Goal: Task Accomplishment & Management: Manage account settings

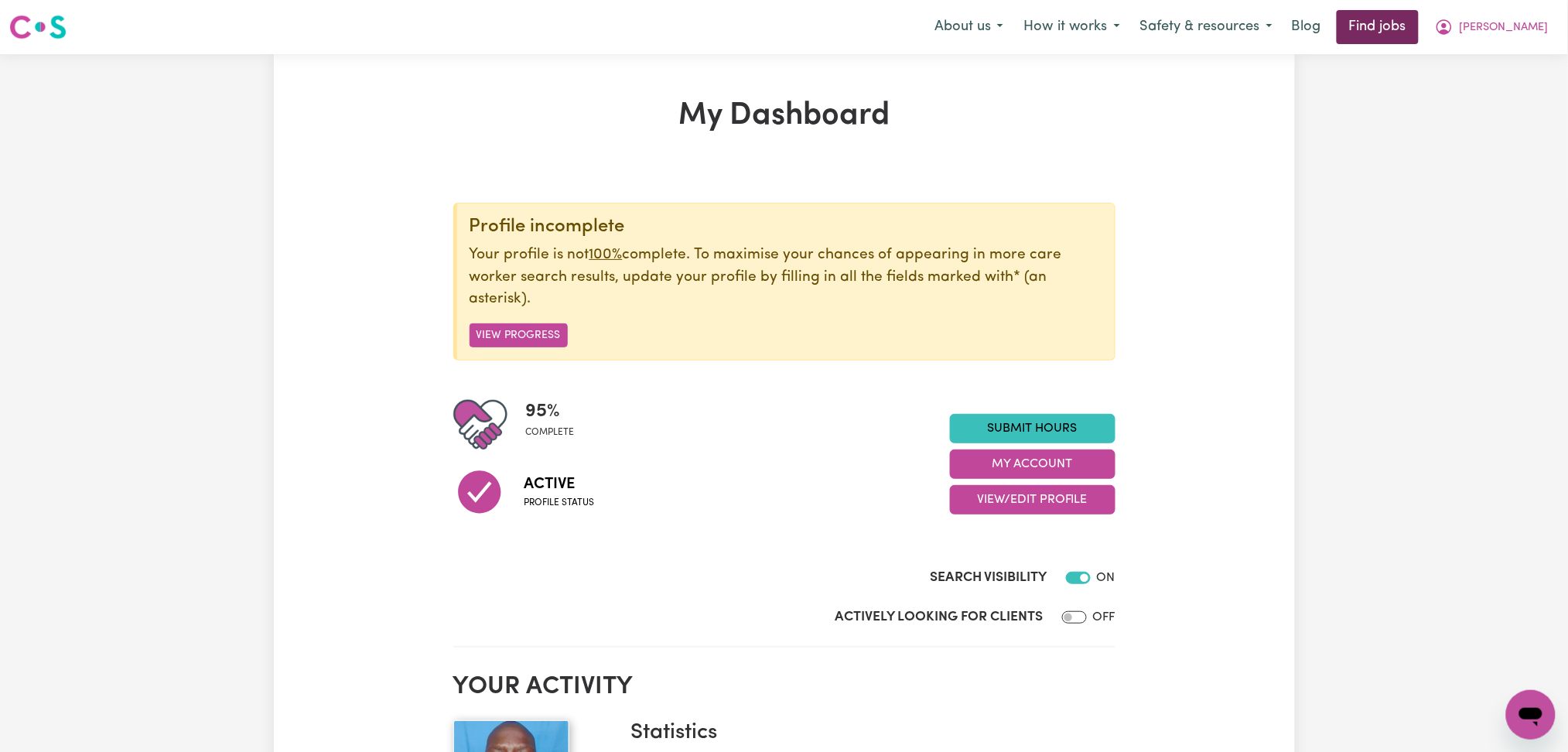
click at [1420, 38] on link "Find jobs" at bounding box center [1378, 27] width 82 height 34
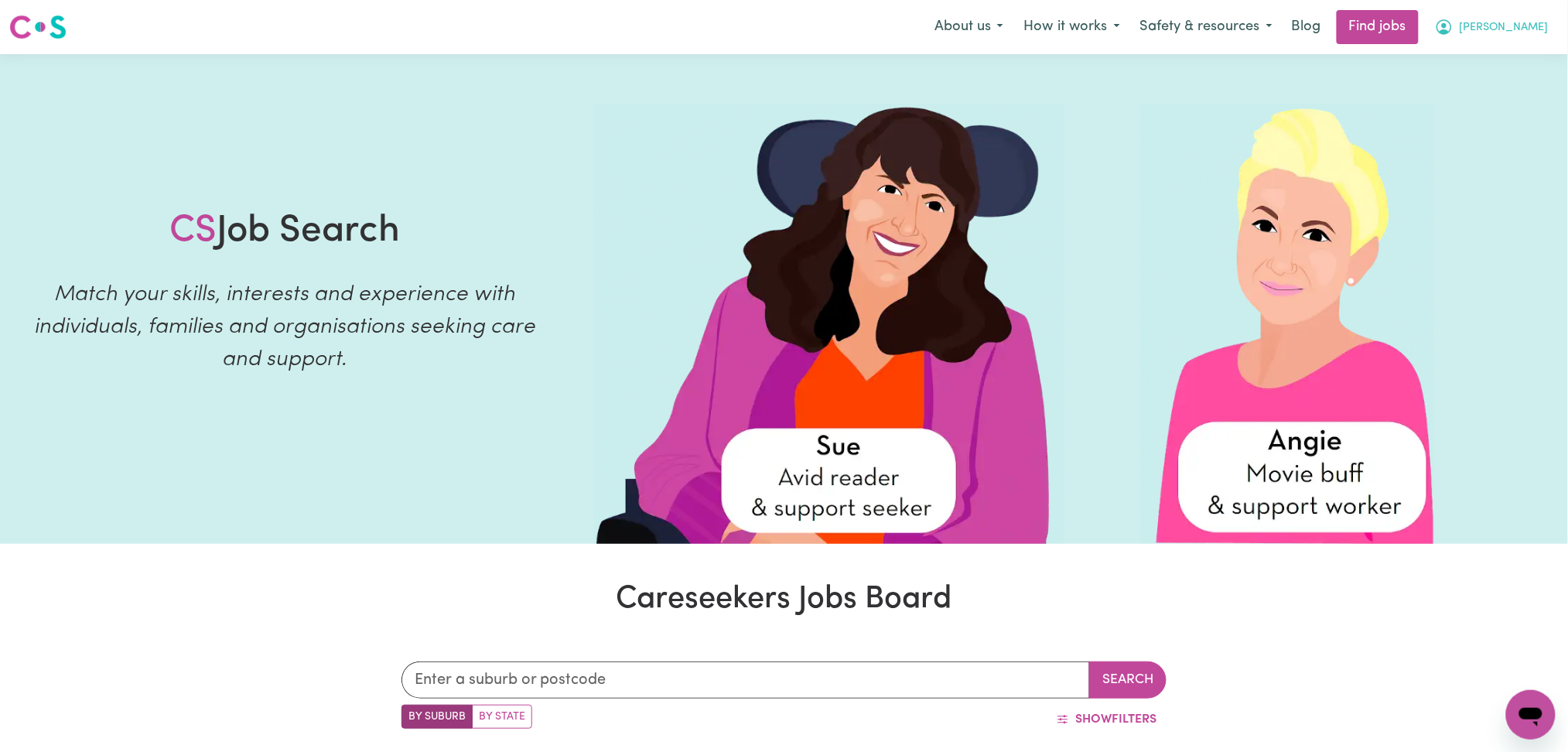
click at [1454, 30] on icon "My Account" at bounding box center [1444, 27] width 18 height 18
click at [1495, 59] on link "My Account" at bounding box center [1497, 60] width 122 height 29
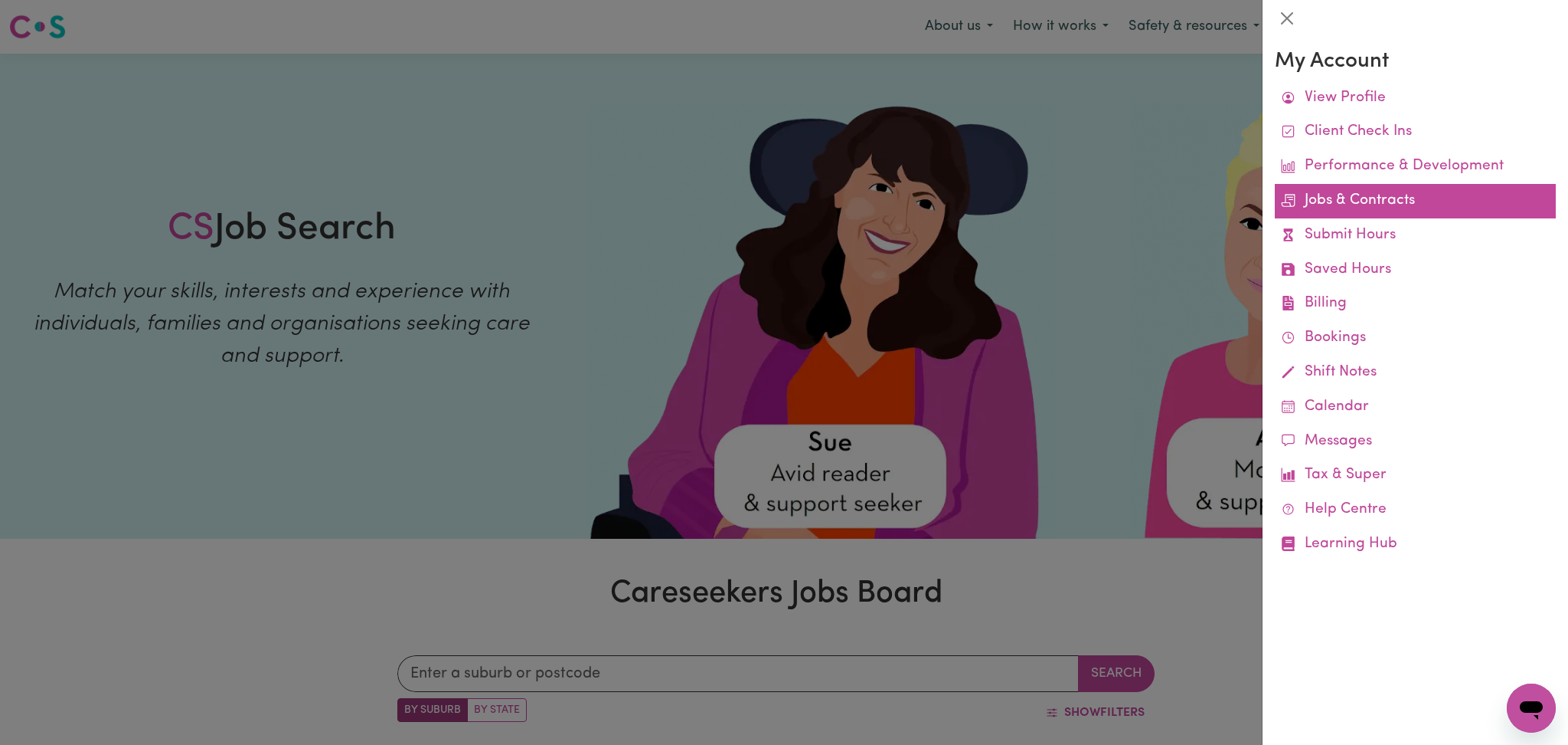
click at [1354, 209] on link "Jobs & Contracts" at bounding box center [1416, 201] width 281 height 34
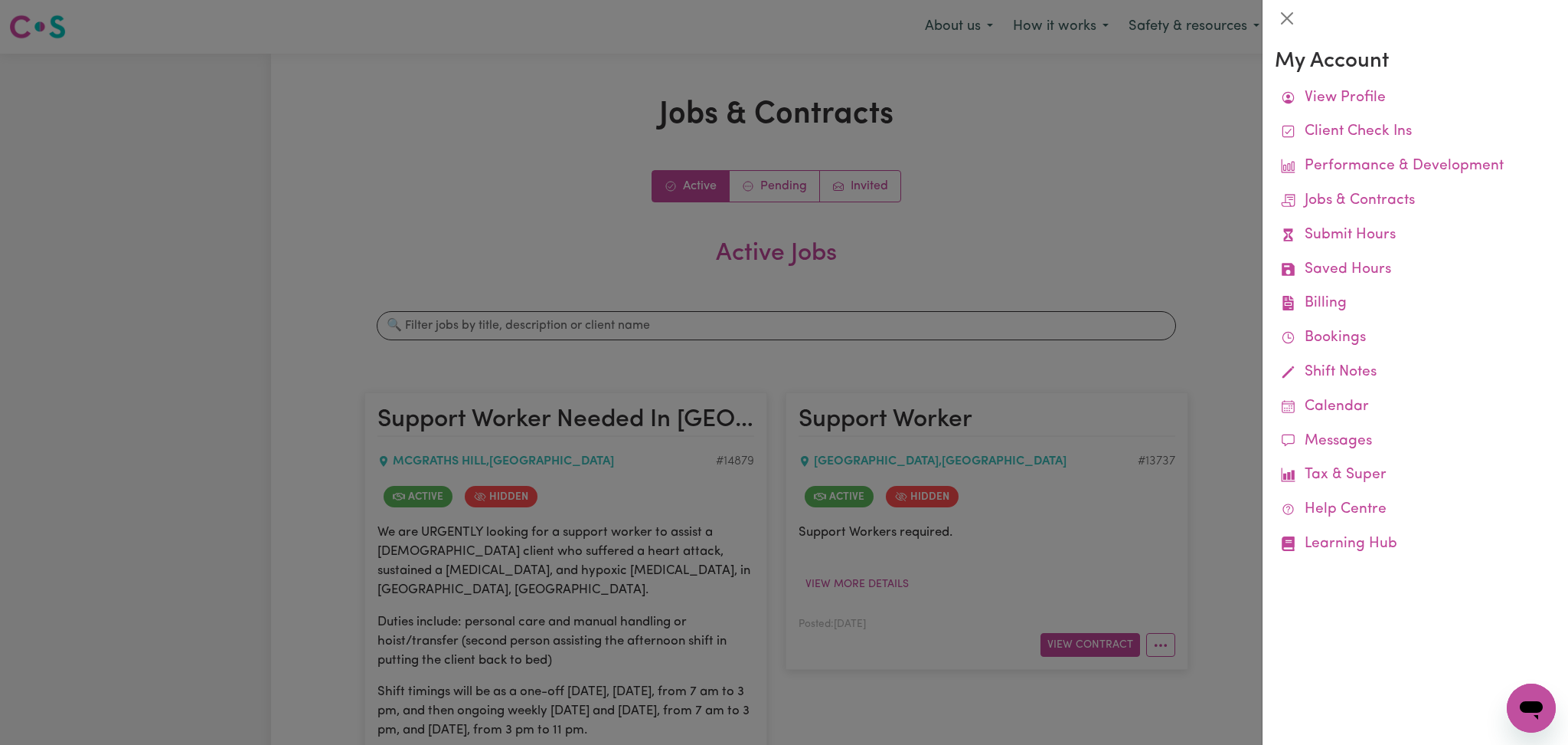
click at [618, 361] on div at bounding box center [784, 372] width 1568 height 745
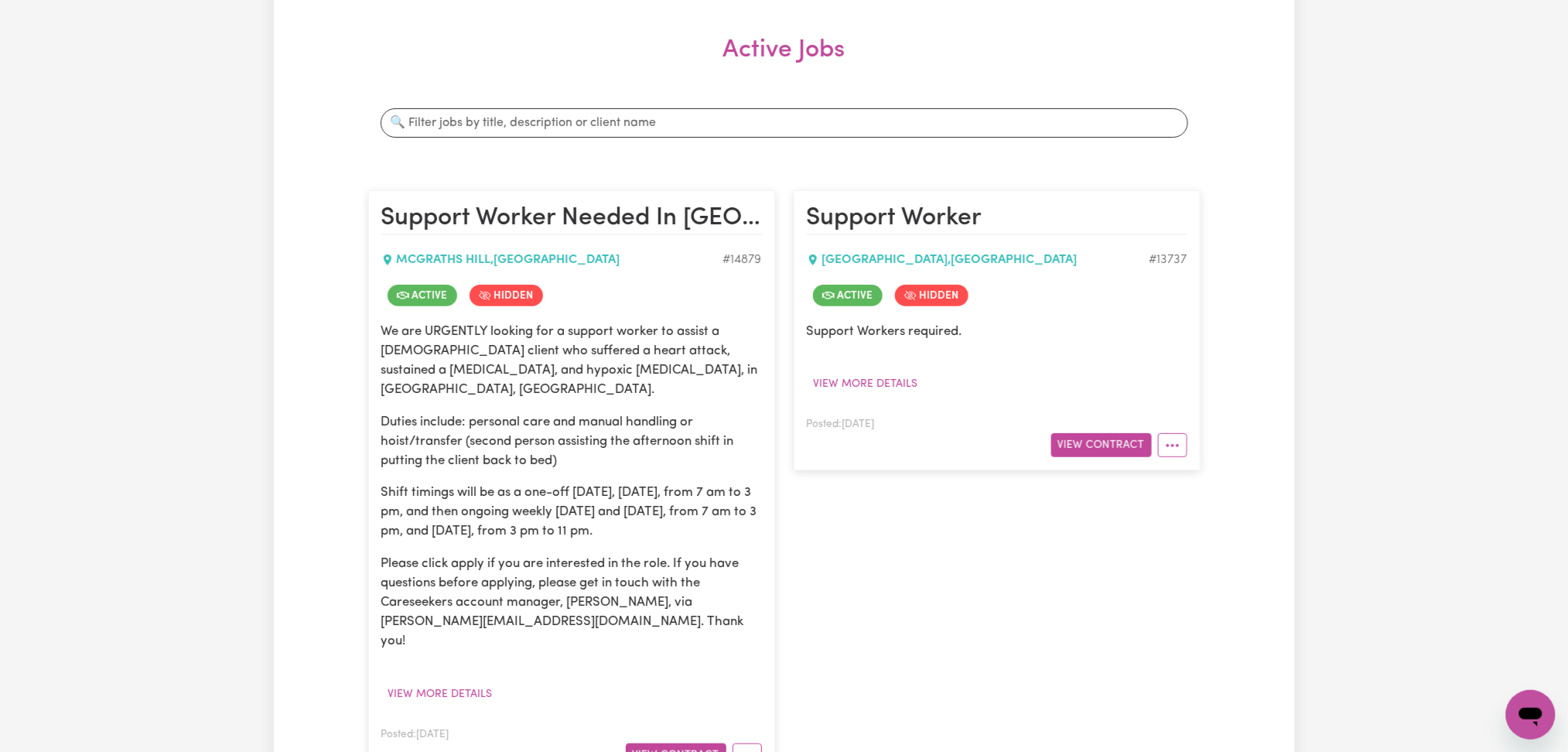
scroll to position [310, 0]
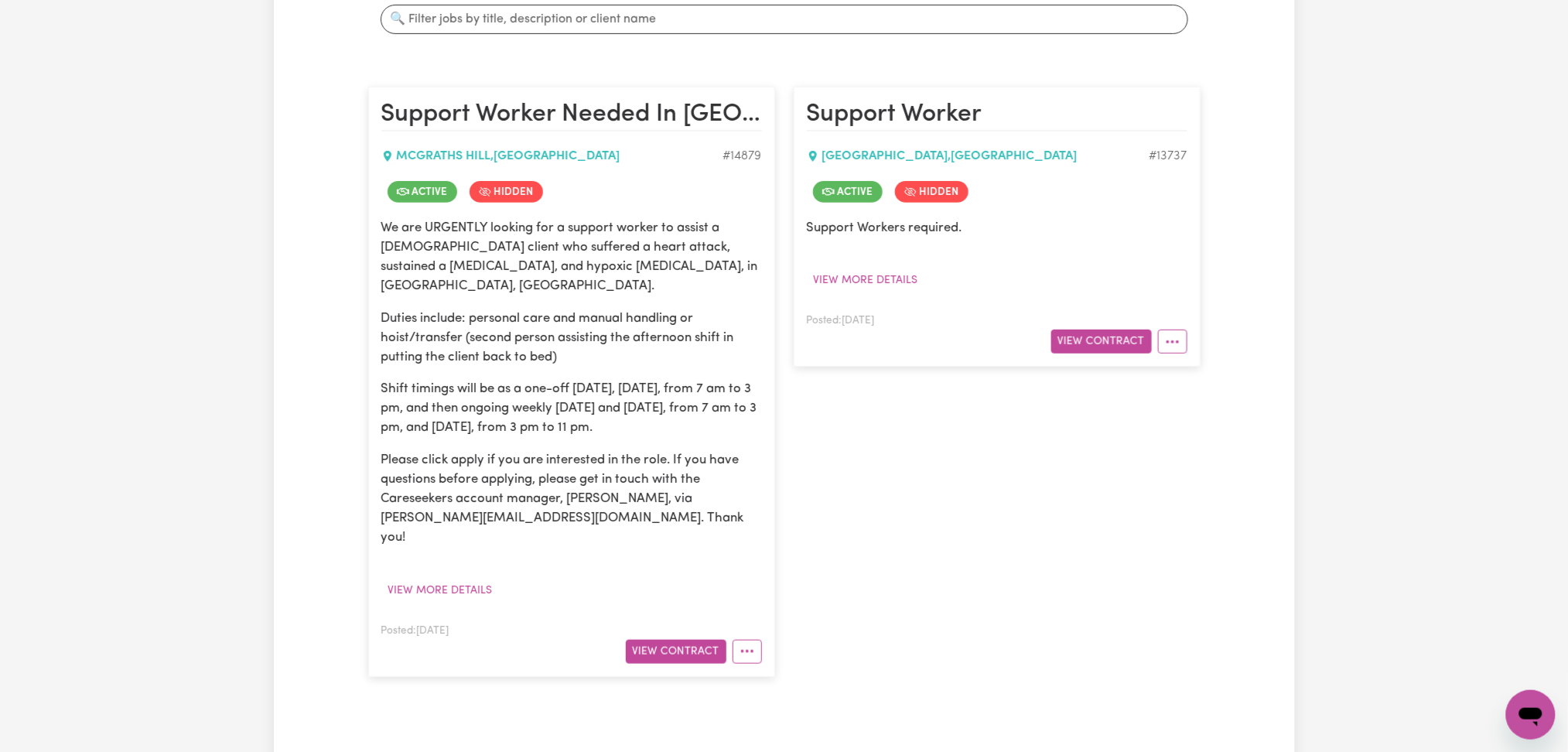
click at [670, 621] on div "Posted: [DATE] View Contract" at bounding box center [571, 642] width 380 height 42
click at [664, 639] on button "View Contract" at bounding box center [676, 651] width 101 height 24
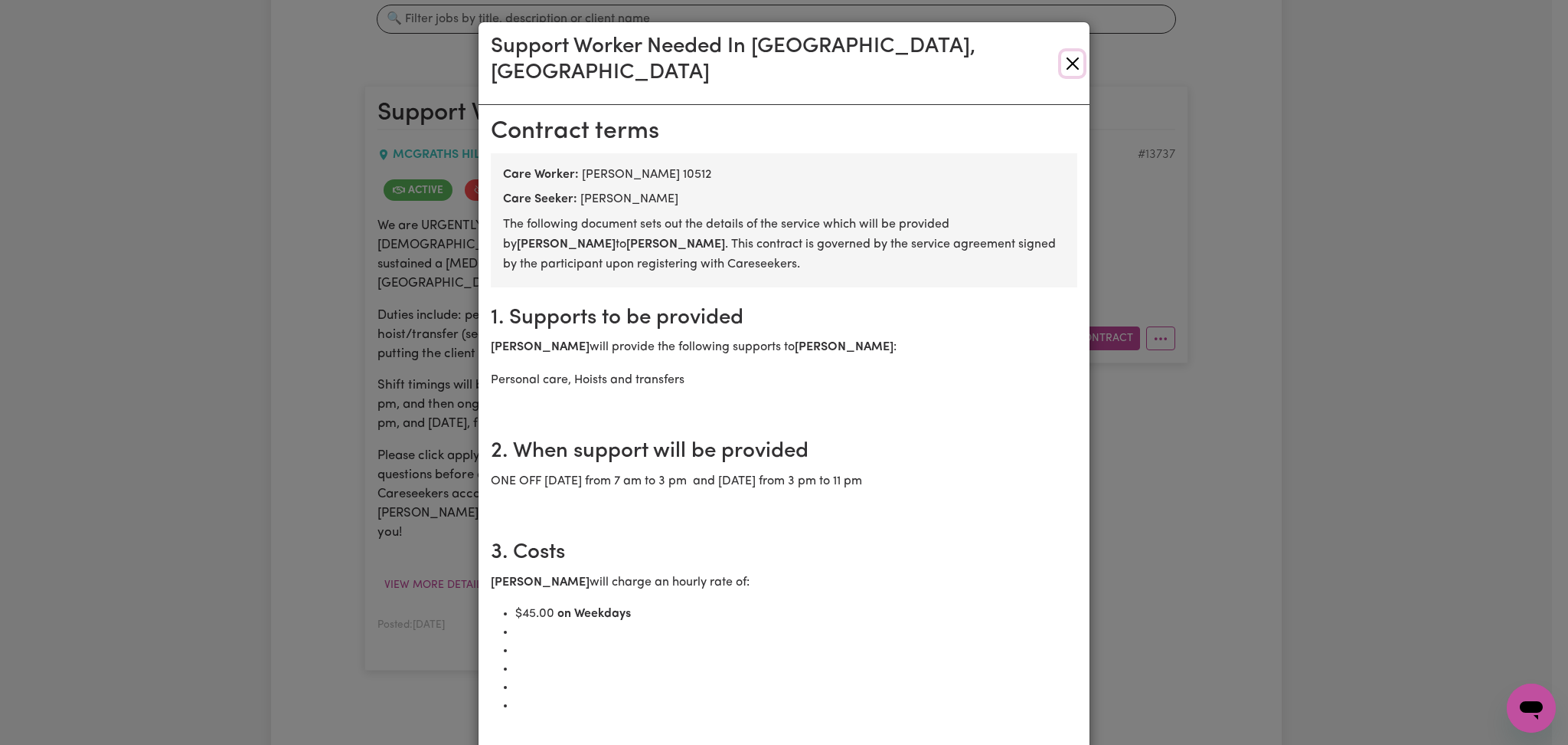
click at [1066, 52] on button "Close" at bounding box center [1072, 64] width 22 height 25
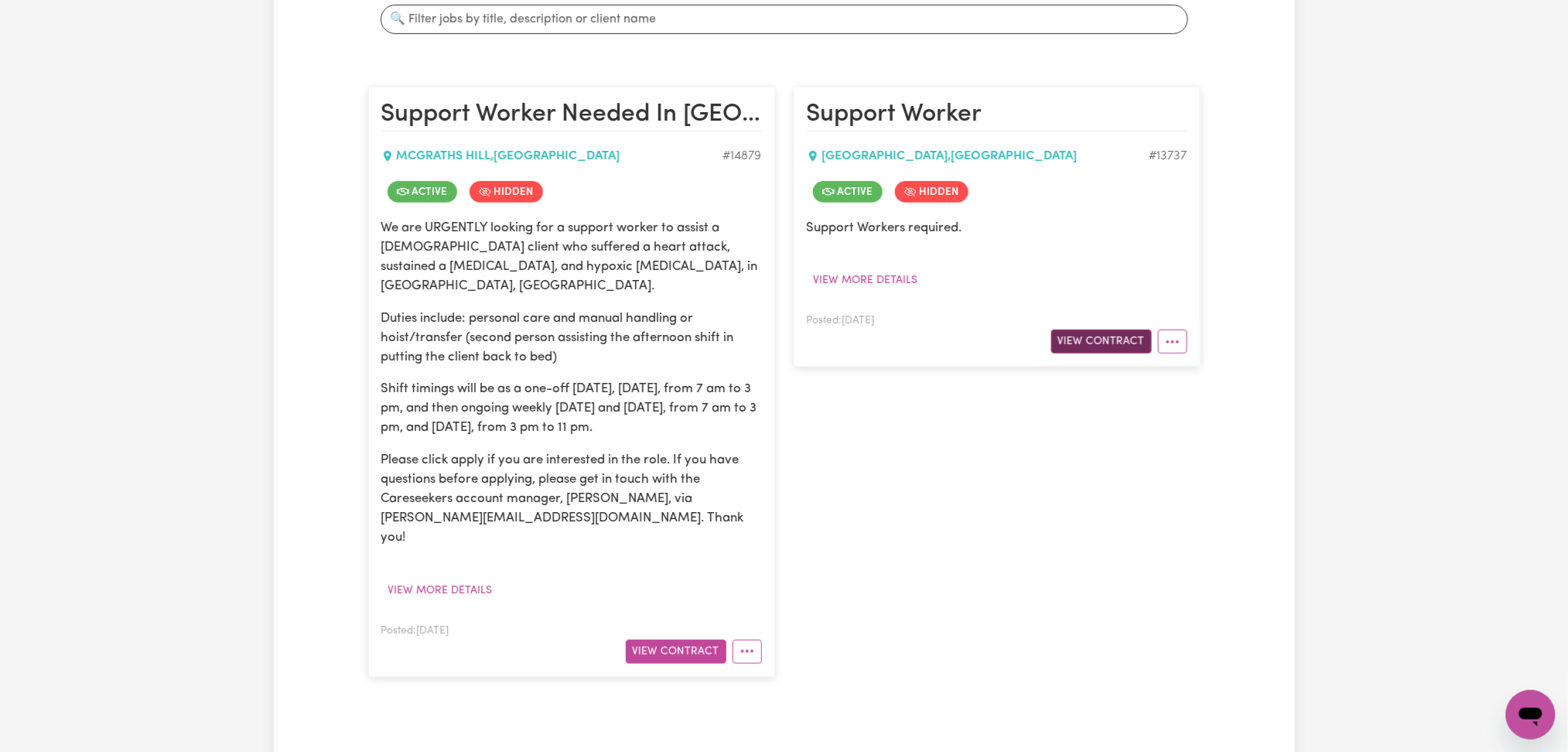
click at [1110, 345] on button "View Contract" at bounding box center [1102, 342] width 101 height 24
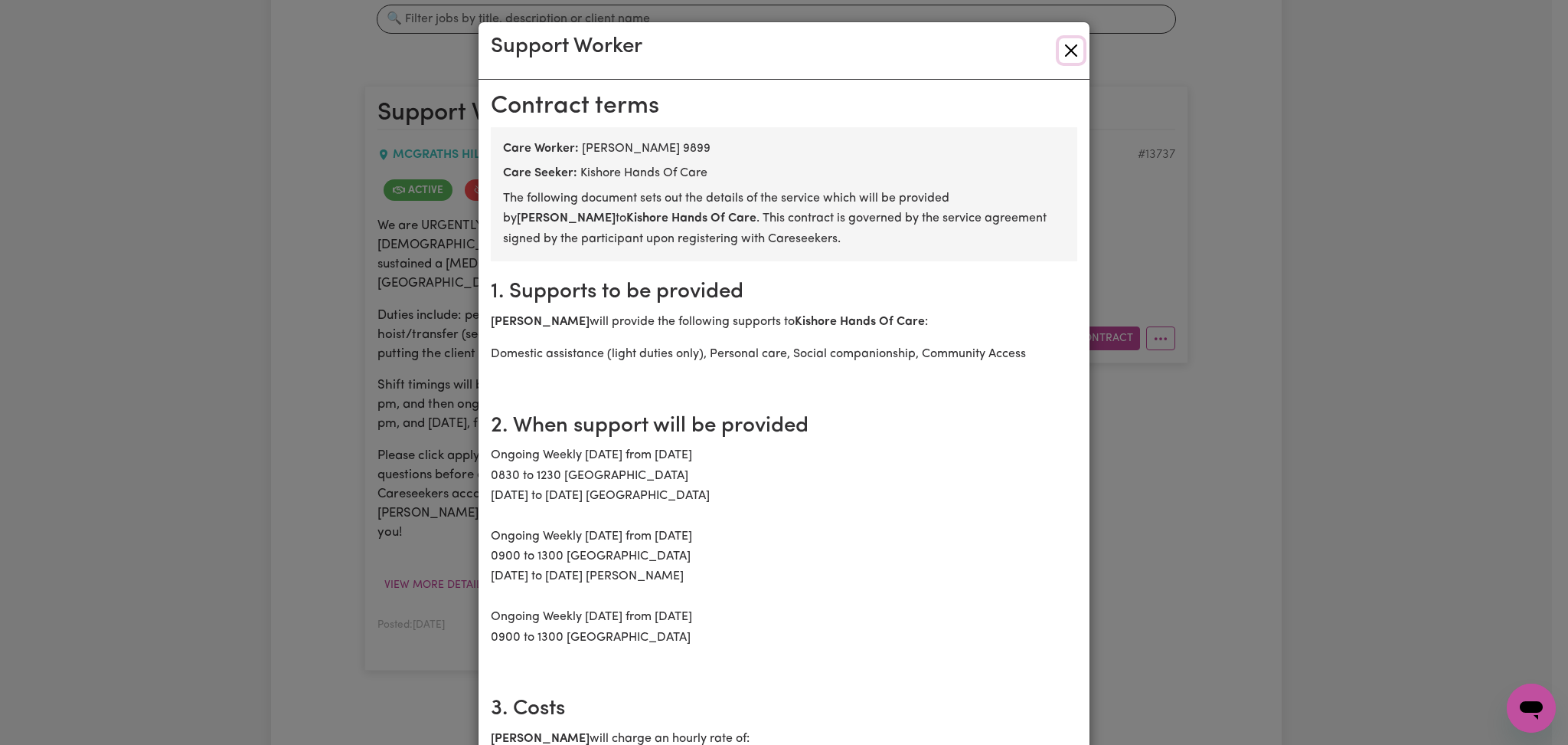
click at [1065, 56] on button "Close" at bounding box center [1071, 50] width 24 height 25
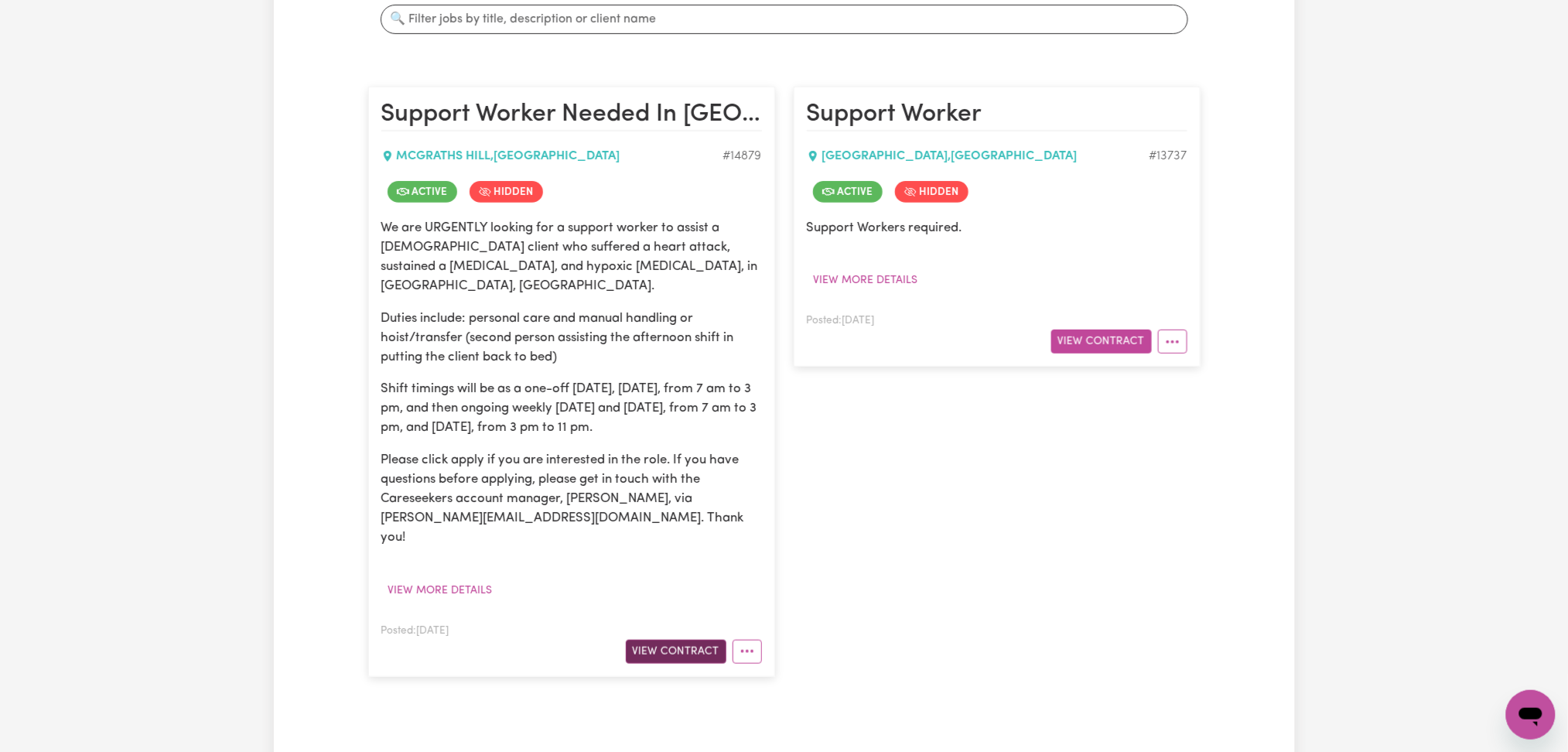
click at [661, 639] on button "View Contract" at bounding box center [676, 651] width 101 height 24
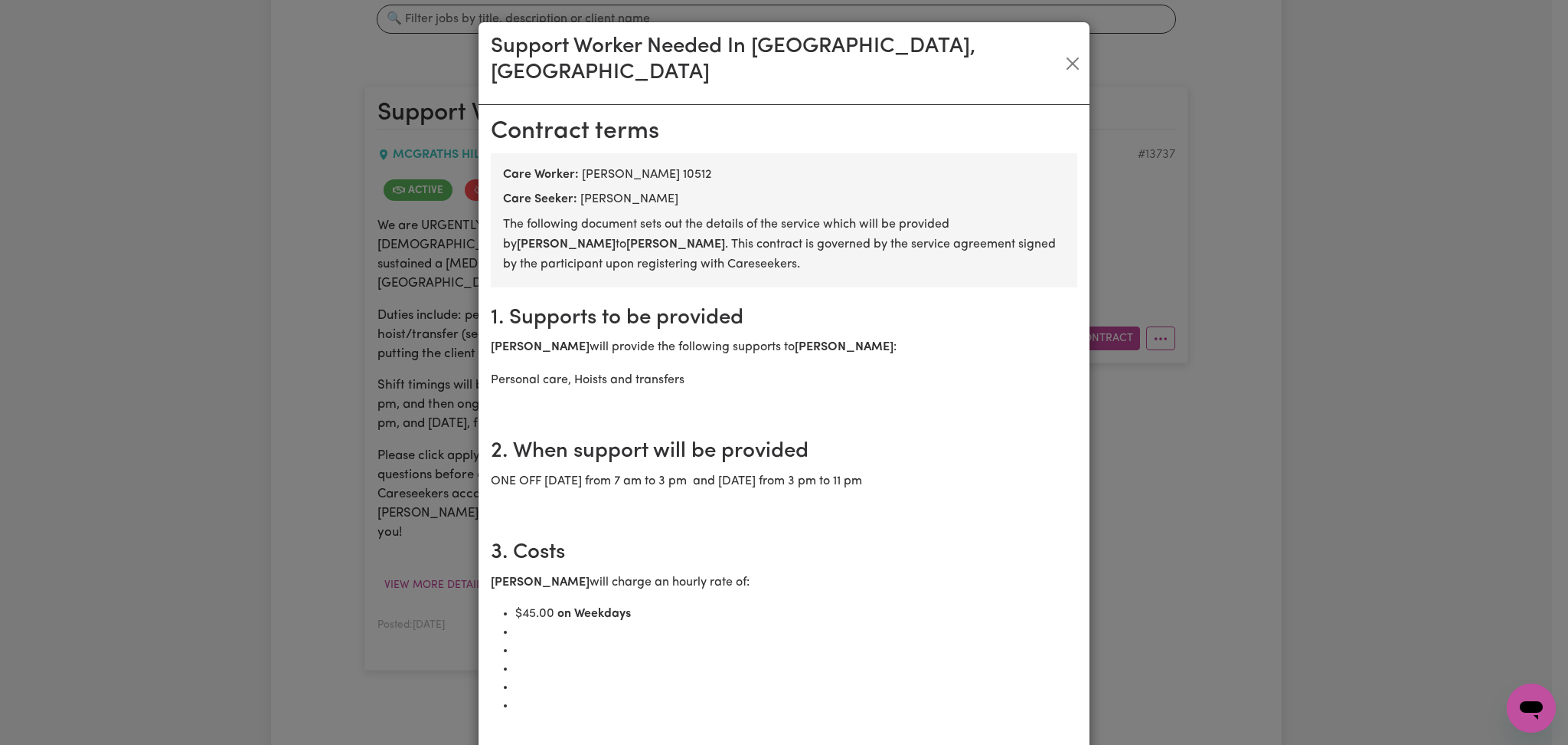
click at [627, 239] on b "[PERSON_NAME]" at bounding box center [676, 245] width 99 height 13
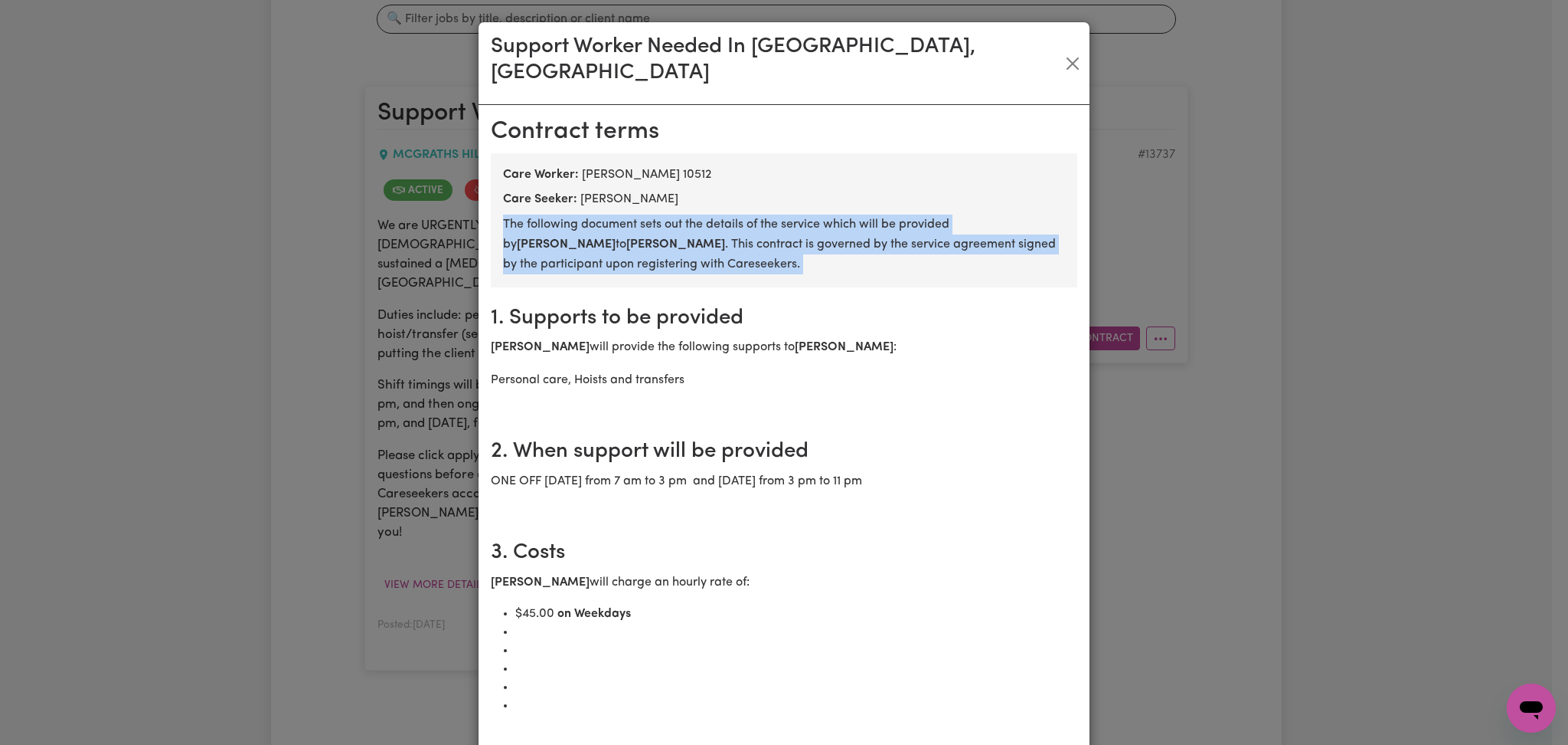
click at [627, 239] on b "[PERSON_NAME]" at bounding box center [676, 245] width 99 height 13
copy p "The following document sets out the details of the service which will be provid…"
click at [627, 239] on b "[PERSON_NAME]" at bounding box center [676, 245] width 99 height 13
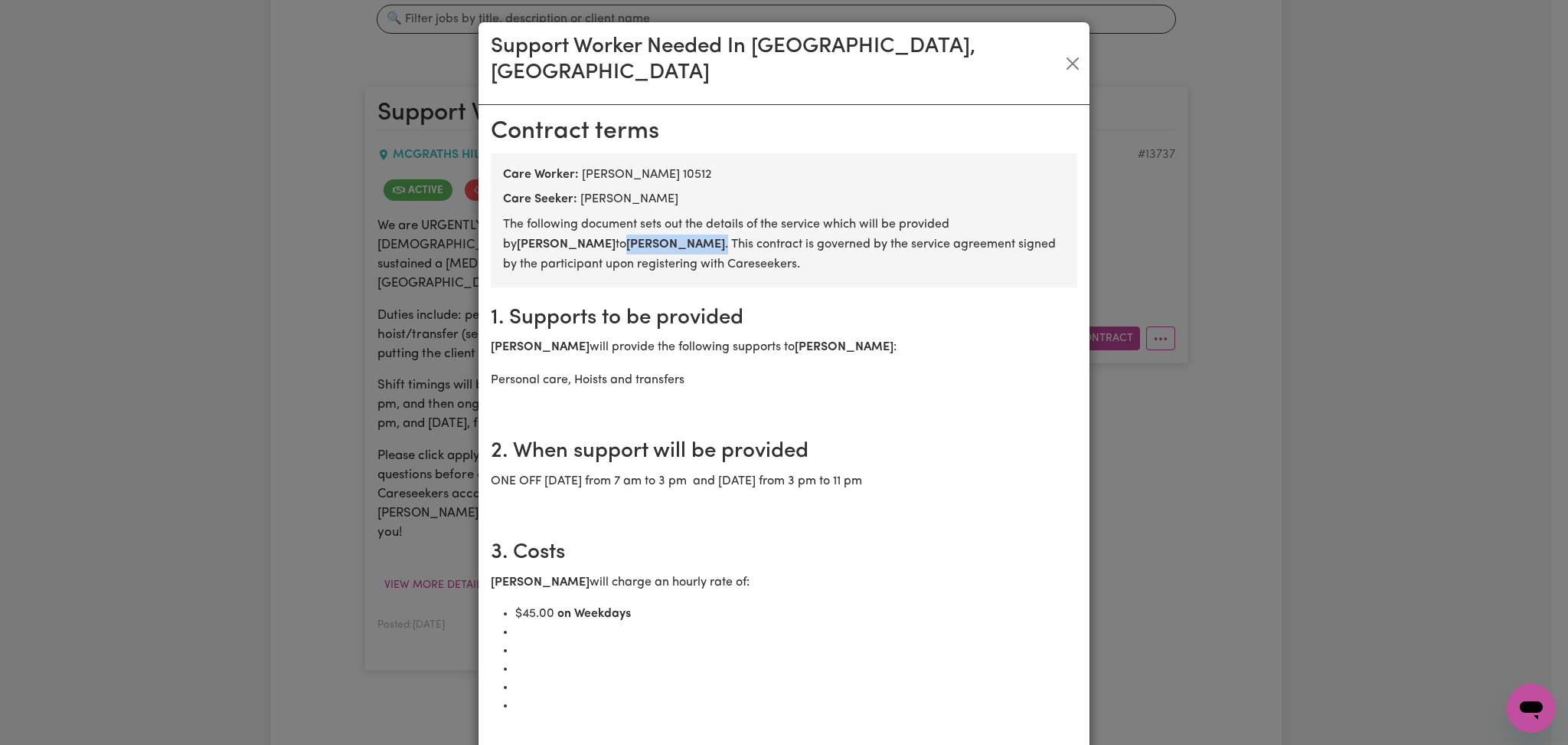
drag, startPoint x: 581, startPoint y: 216, endPoint x: 513, endPoint y: 219, distance: 68.1
click at [513, 219] on p "The following document sets out the details of the service which will be provid…" at bounding box center [784, 244] width 562 height 61
copy p "[PERSON_NAME] ."
click at [1068, 53] on button "Close" at bounding box center [1072, 64] width 22 height 25
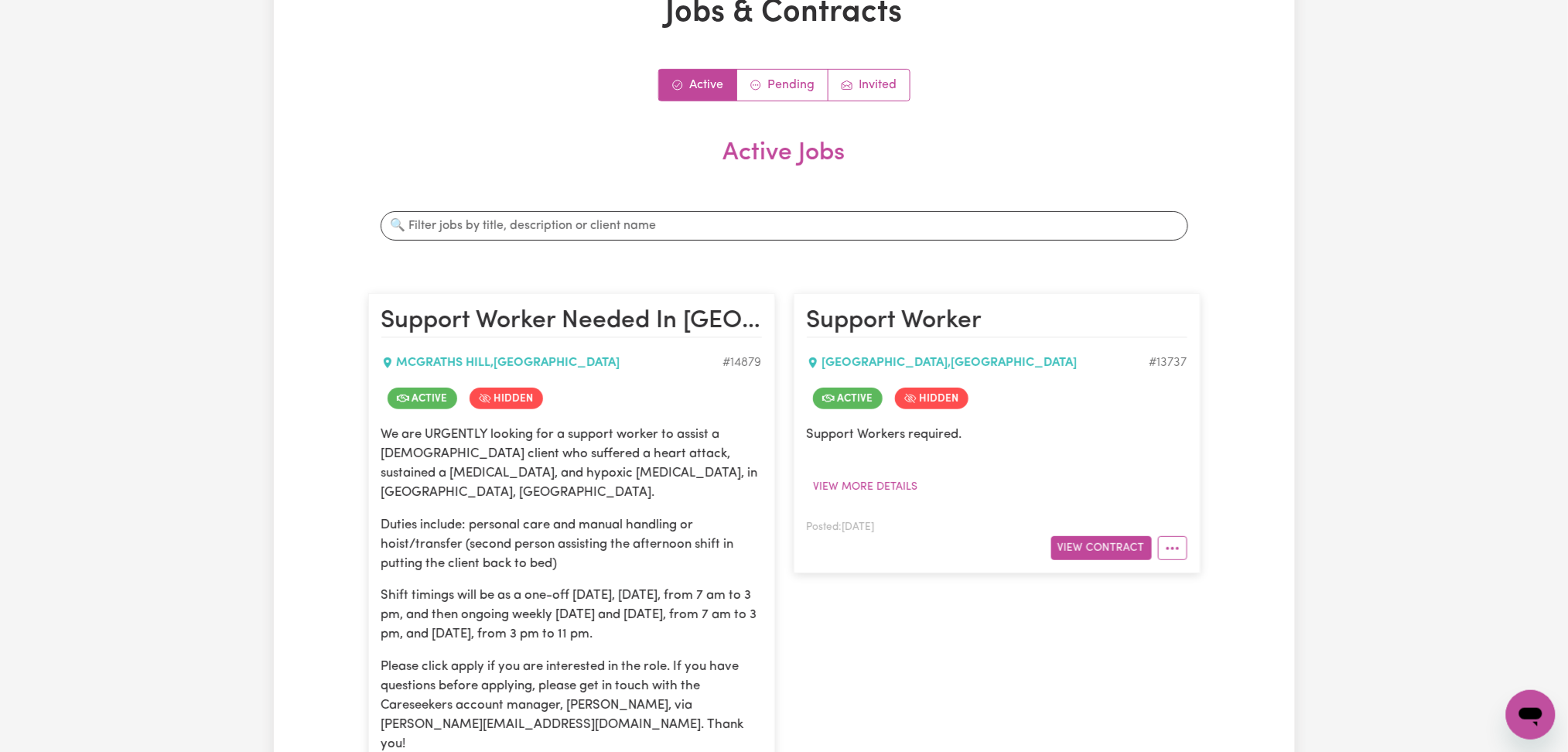
scroll to position [0, 0]
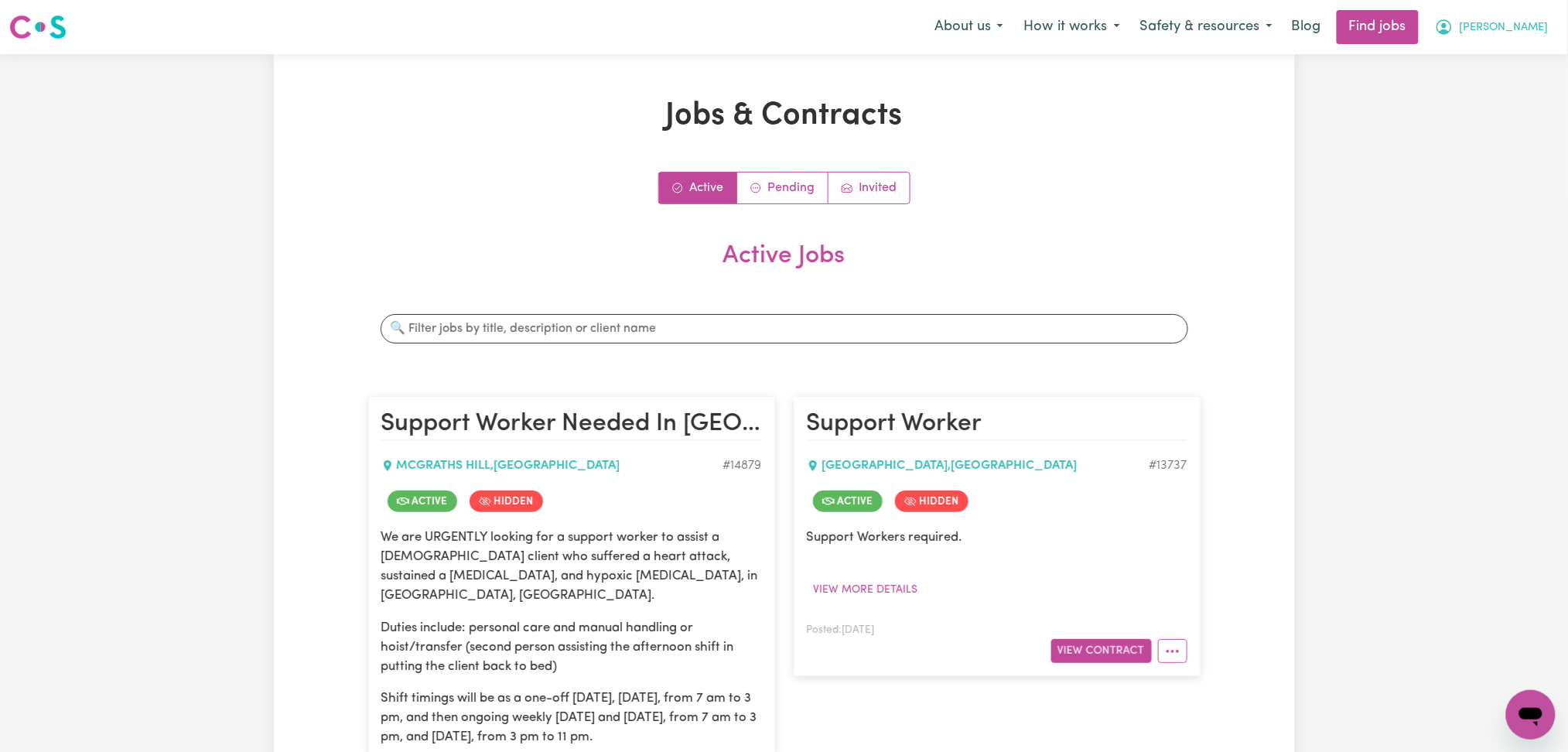
drag, startPoint x: 1527, startPoint y: 29, endPoint x: 1528, endPoint y: 38, distance: 9.1
click at [1529, 34] on span "[PERSON_NAME]" at bounding box center [1504, 27] width 89 height 17
click at [1486, 107] on link "Logout" at bounding box center [1497, 118] width 122 height 29
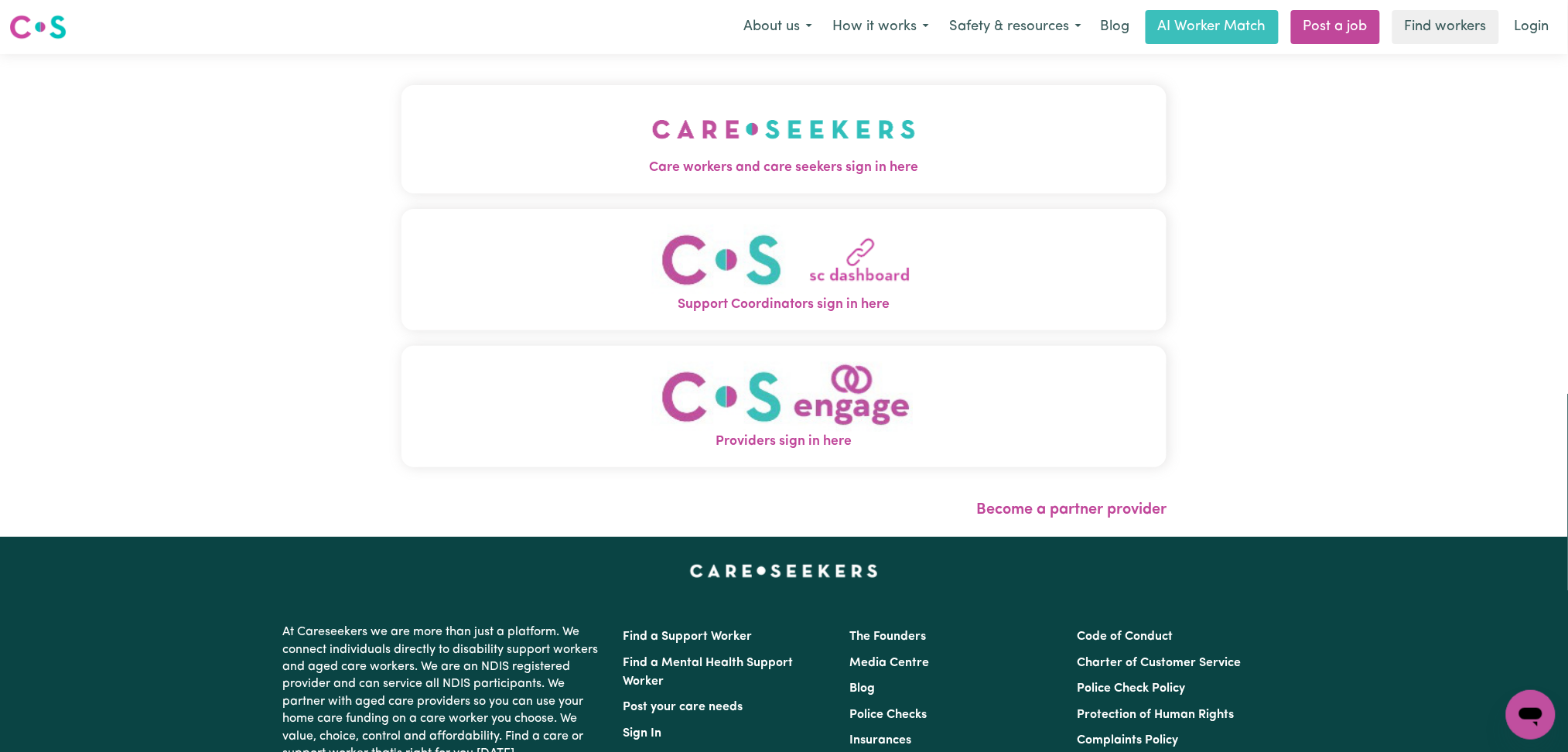
click at [914, 168] on span "Care workers and care seekers sign in here" at bounding box center [784, 168] width 766 height 20
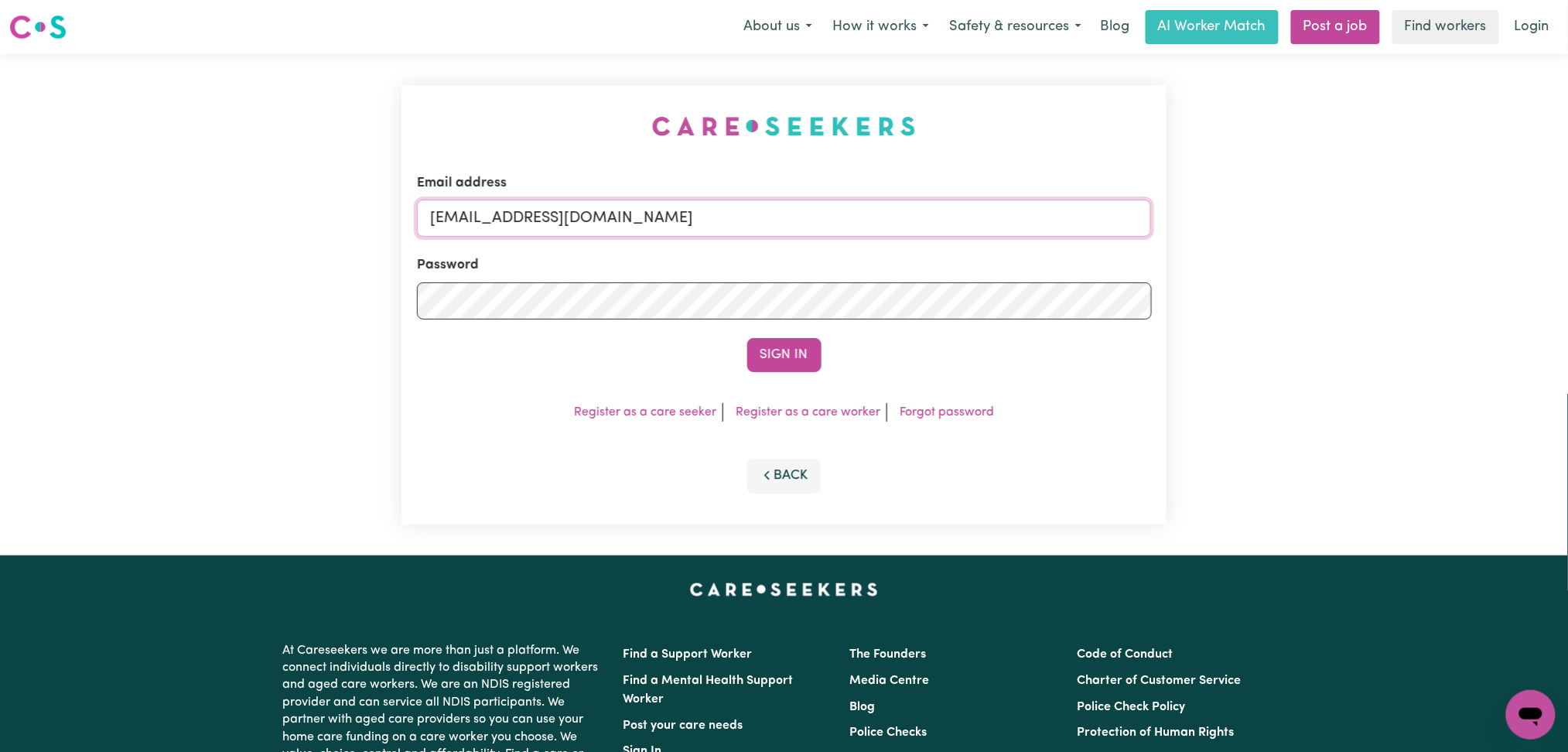
drag, startPoint x: 647, startPoint y: 234, endPoint x: 634, endPoint y: 235, distance: 13.0
click at [647, 234] on input "[EMAIL_ADDRESS][DOMAIN_NAME]" at bounding box center [784, 218] width 735 height 38
drag, startPoint x: 510, startPoint y: 216, endPoint x: 893, endPoint y: 216, distance: 383.0
click at [893, 216] on input "Superuser~[EMAIL_ADDRESS][DOMAIN_NAME]" at bounding box center [784, 218] width 735 height 38
type input "[EMAIL_ADDRESS][PERSON_NAME][DOMAIN_NAME]"
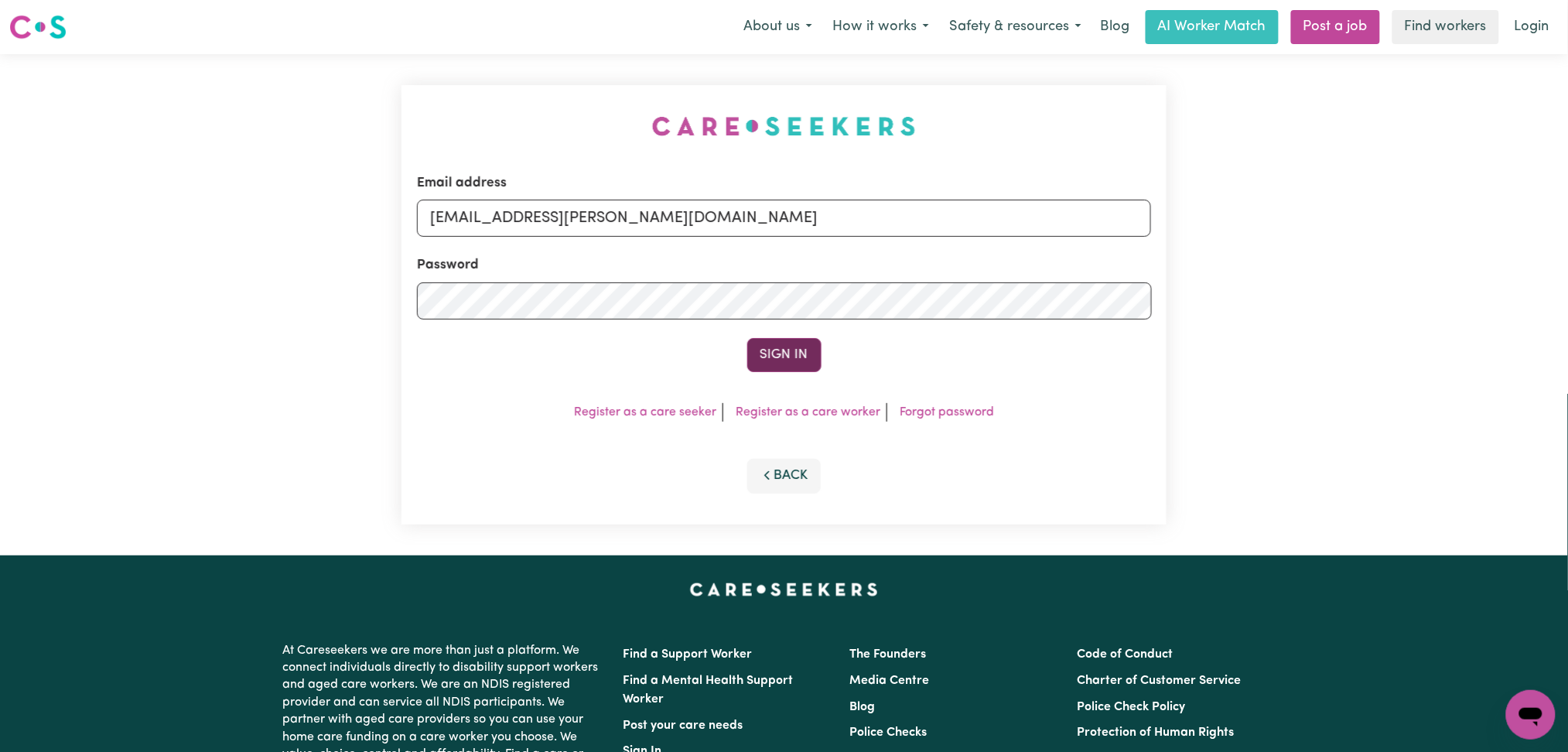
click at [768, 347] on button "Sign In" at bounding box center [784, 354] width 74 height 34
